Goal: Find specific page/section: Find specific page/section

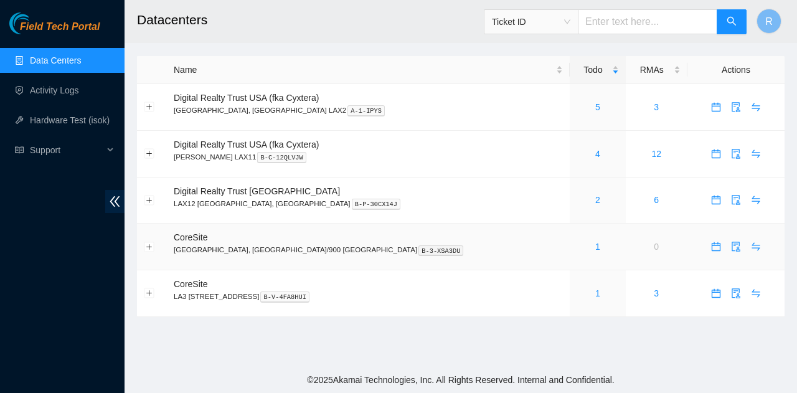
click at [576, 247] on div "1" at bounding box center [597, 247] width 42 height 14
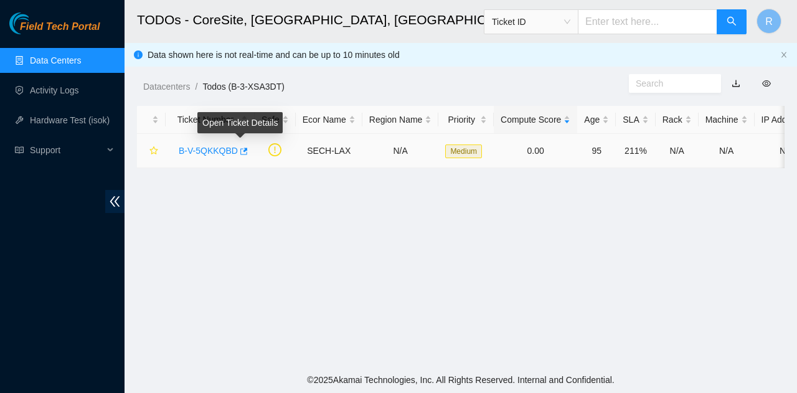
click at [233, 153] on link "B-V-5QKKQBD" at bounding box center [208, 151] width 59 height 10
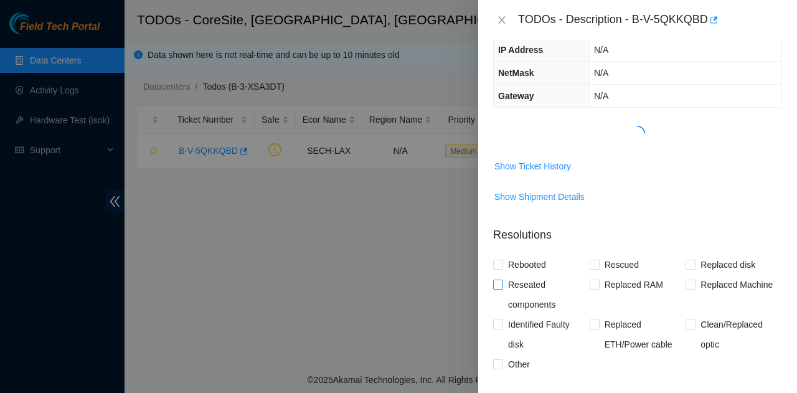
scroll to position [124, 0]
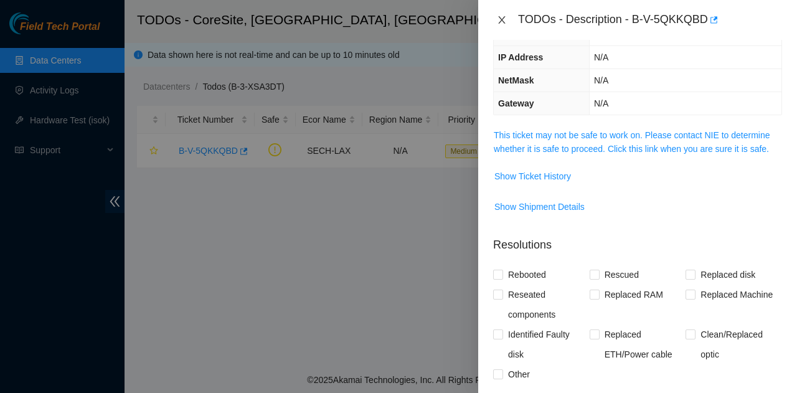
click at [501, 20] on icon "close" at bounding box center [501, 19] width 7 height 7
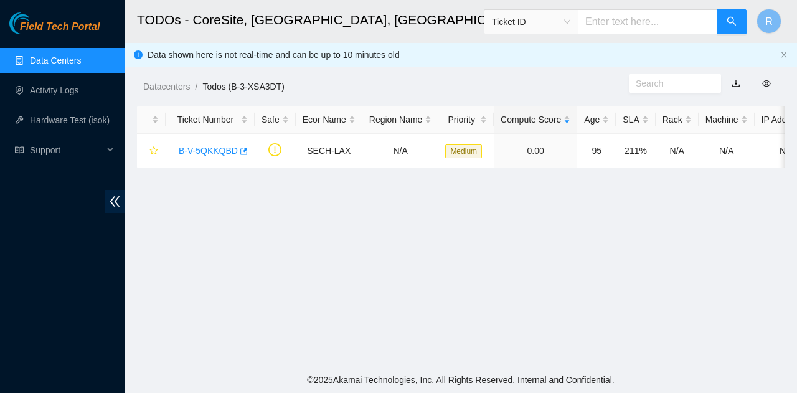
scroll to position [166, 0]
click at [81, 61] on link "Data Centers" at bounding box center [55, 60] width 51 height 10
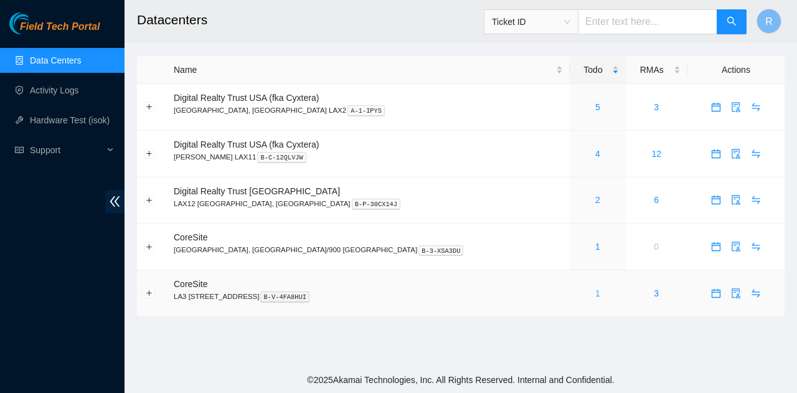
click at [595, 291] on link "1" at bounding box center [597, 293] width 5 height 10
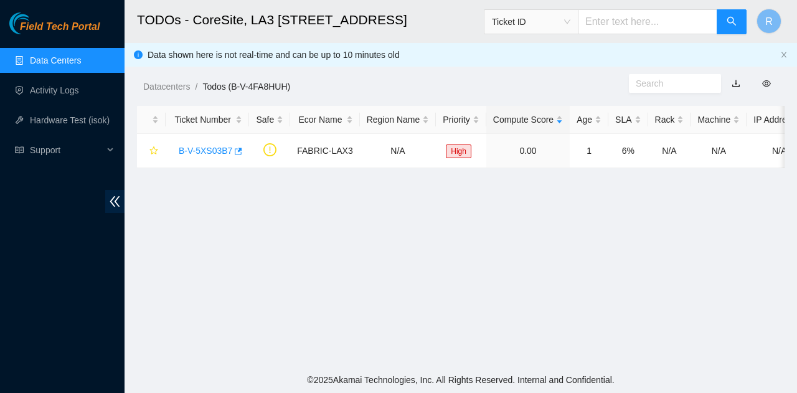
click at [81, 55] on link "Data Centers" at bounding box center [55, 60] width 51 height 10
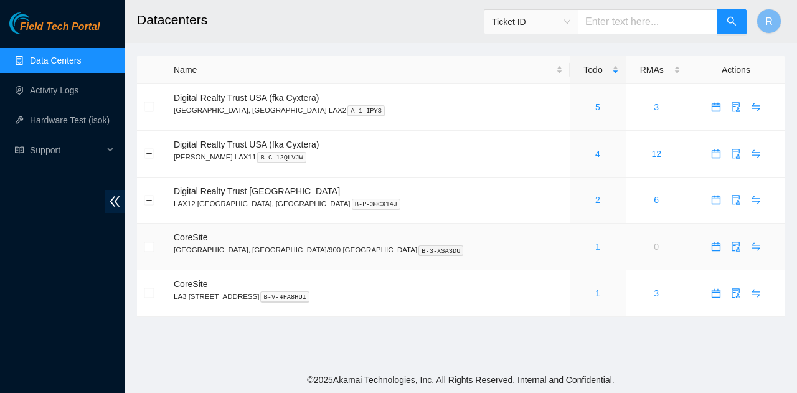
click at [595, 249] on link "1" at bounding box center [597, 247] width 5 height 10
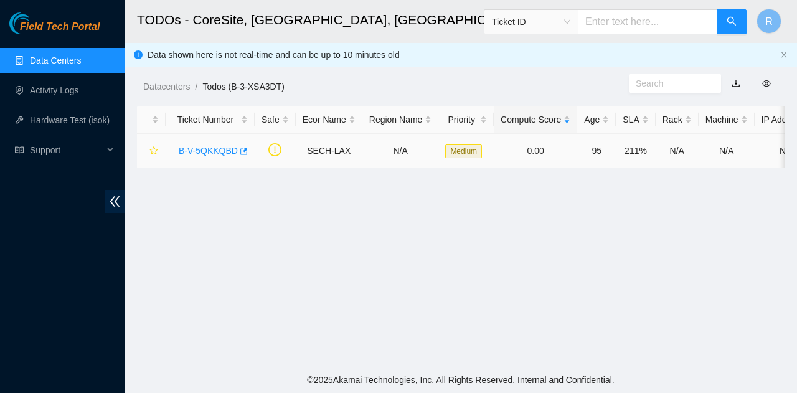
click at [202, 149] on link "B-V-5QKKQBD" at bounding box center [208, 151] width 59 height 10
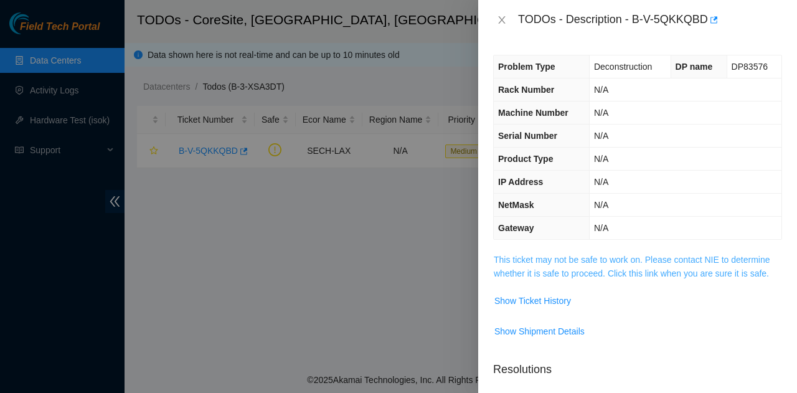
click at [673, 263] on link "This ticket may not be safe to work on. Please contact NIE to determine whether…" at bounding box center [632, 267] width 276 height 24
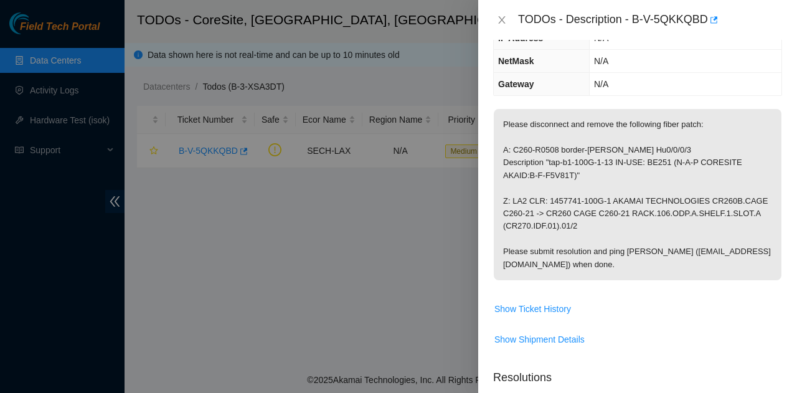
scroll to position [124, 0]
